Goal: Use online tool/utility: Utilize a website feature to perform a specific function

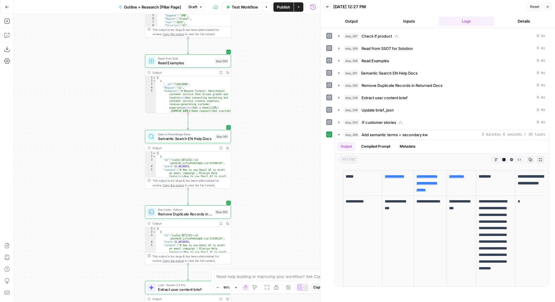
click at [252, 7] on span "Test Workflow" at bounding box center [245, 7] width 26 height 6
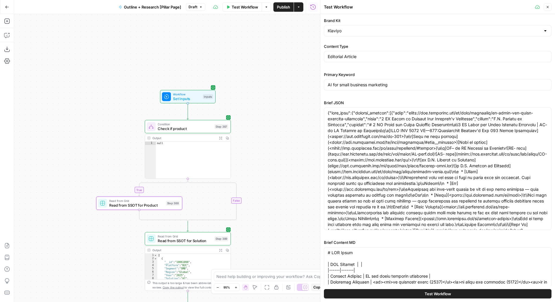
click at [266, 7] on icon "button" at bounding box center [267, 7] width 4 height 4
click at [267, 5] on icon "button" at bounding box center [267, 7] width 4 height 4
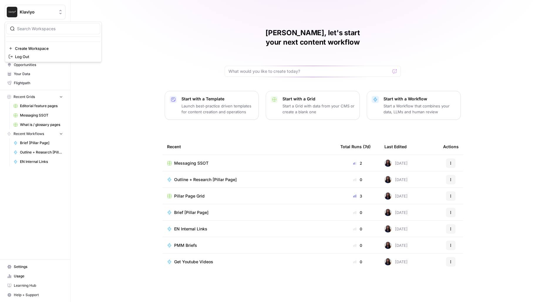
click at [38, 11] on span "Klaviyo" at bounding box center [38, 12] width 36 height 6
type input "buil"
click button "AirOps Builders" at bounding box center [53, 43] width 94 height 9
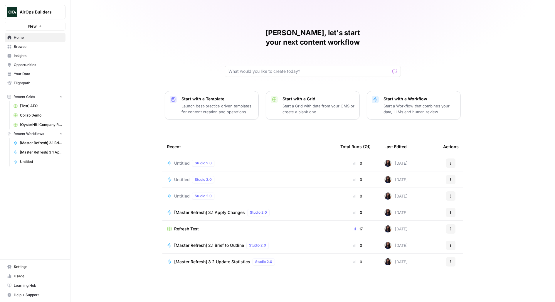
click at [28, 71] on span "Your Data" at bounding box center [38, 73] width 49 height 5
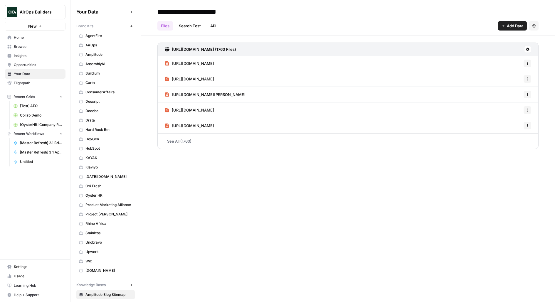
click at [33, 47] on span "Browse" at bounding box center [38, 46] width 49 height 5
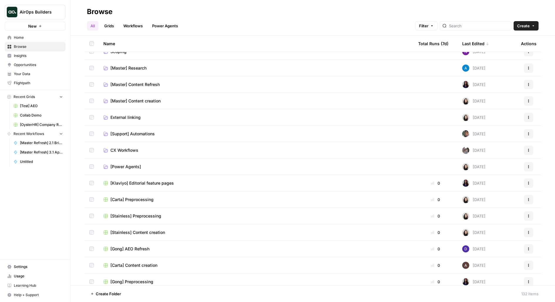
scroll to position [127, 0]
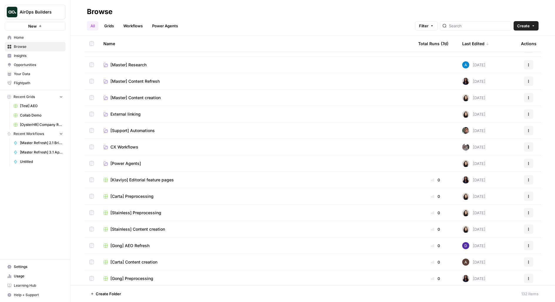
click at [120, 145] on span "CX Workflows" at bounding box center [124, 147] width 28 height 6
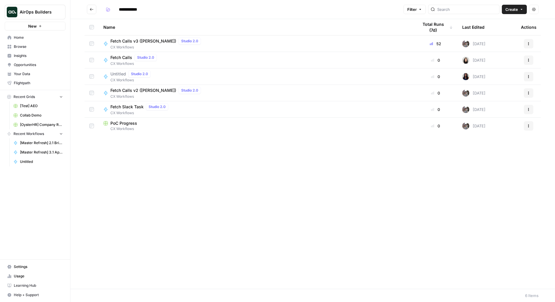
click at [93, 8] on icon "Go back" at bounding box center [92, 9] width 4 height 4
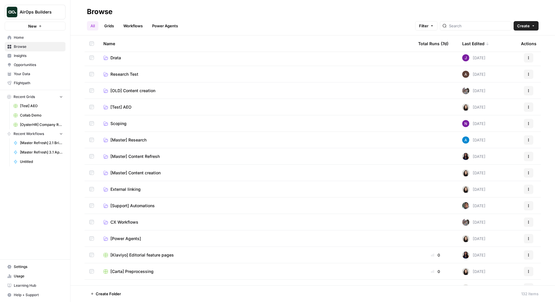
scroll to position [37, 0]
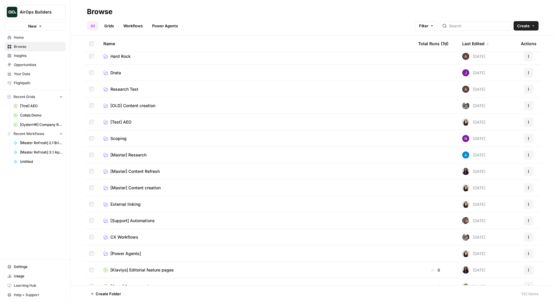
click at [135, 153] on span "[Master] Research" at bounding box center [128, 155] width 36 height 6
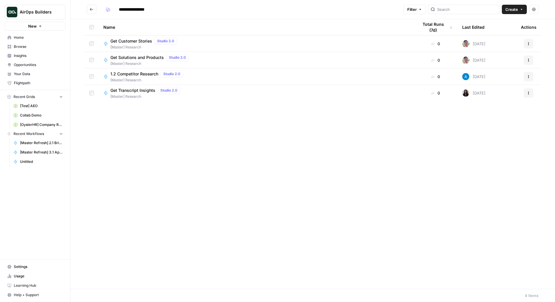
click at [145, 57] on span "Get Solutions and Products" at bounding box center [136, 58] width 53 height 6
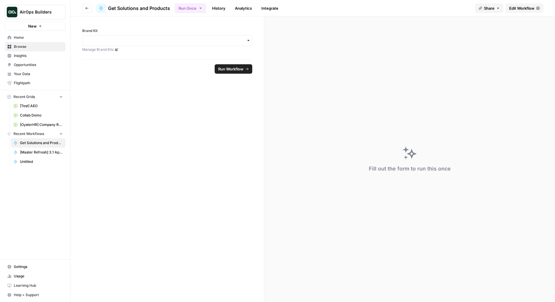
click at [519, 7] on span "Edit Workflow" at bounding box center [521, 8] width 25 height 6
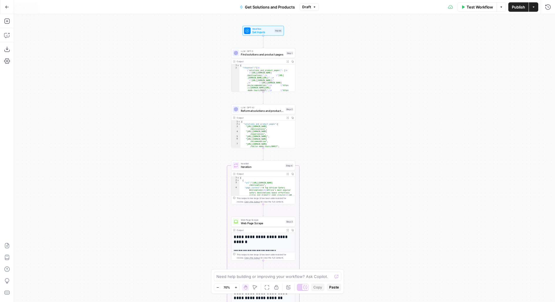
click at [9, 7] on button "Go Back" at bounding box center [7, 7] width 11 height 11
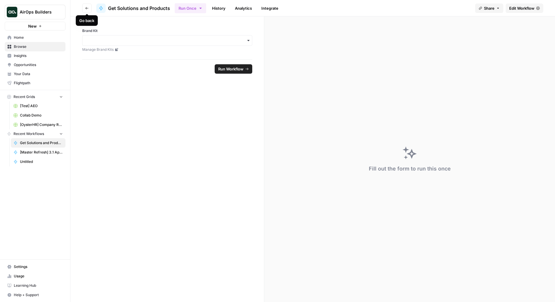
click at [84, 6] on button "Go back" at bounding box center [86, 8] width 9 height 9
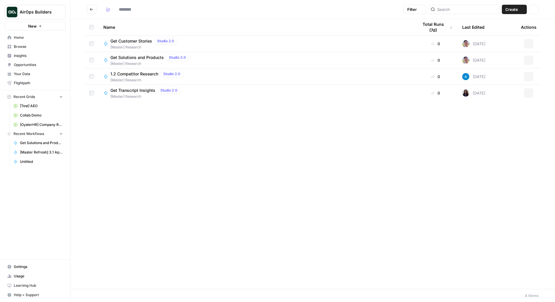
type input "**********"
